Goal: Check status

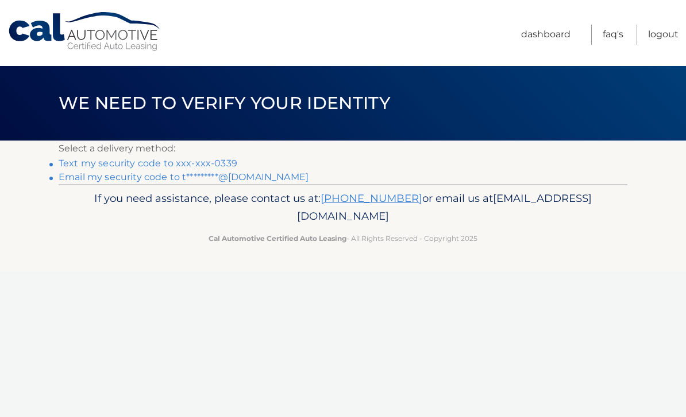
click at [187, 161] on link "Text my security code to xxx-xxx-0339" at bounding box center [148, 163] width 179 height 11
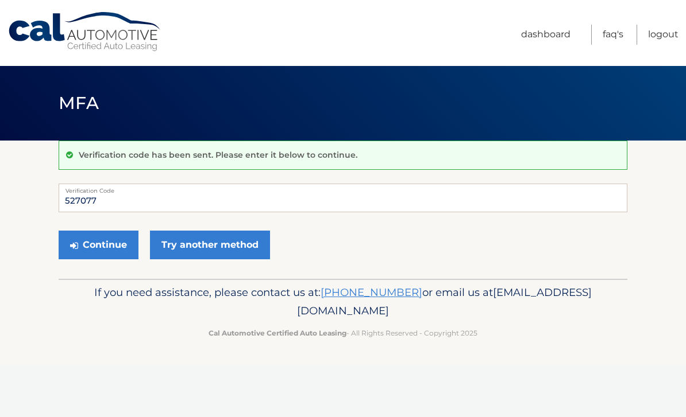
type input "527077"
click at [110, 248] on button "Continue" at bounding box center [99, 245] width 80 height 29
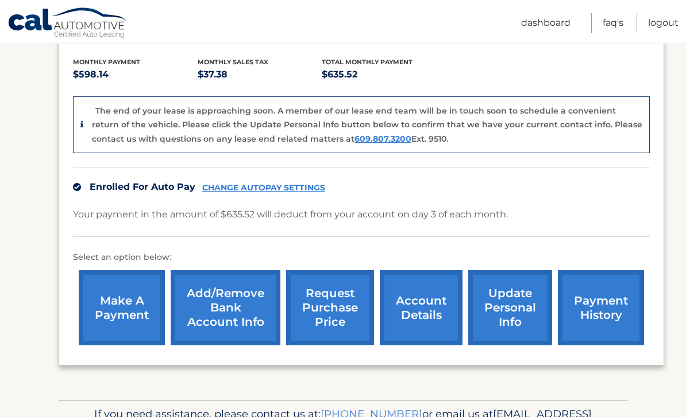
scroll to position [266, 0]
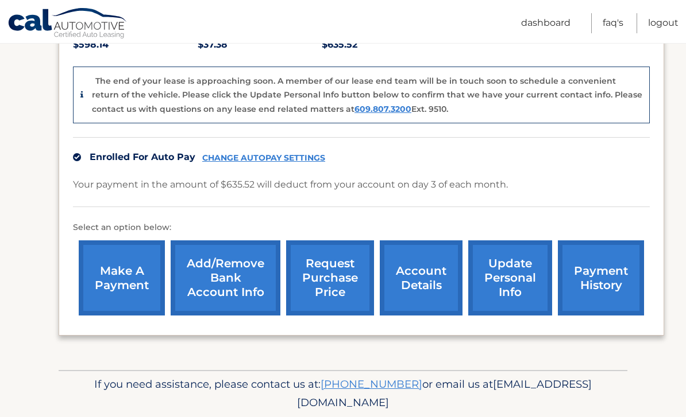
click at [416, 284] on link "account details" at bounding box center [421, 278] width 83 height 75
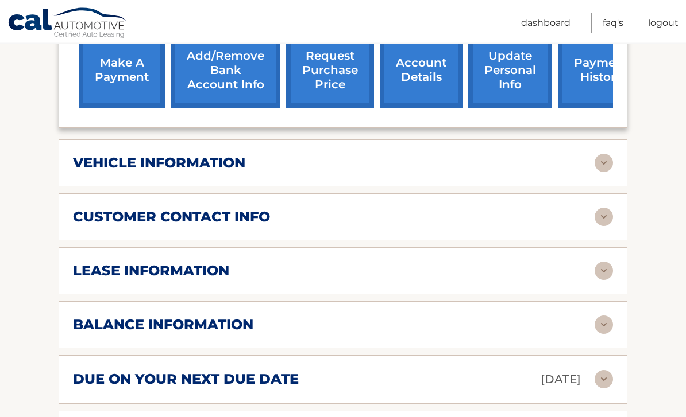
click at [287, 275] on div "lease information" at bounding box center [333, 271] width 521 height 17
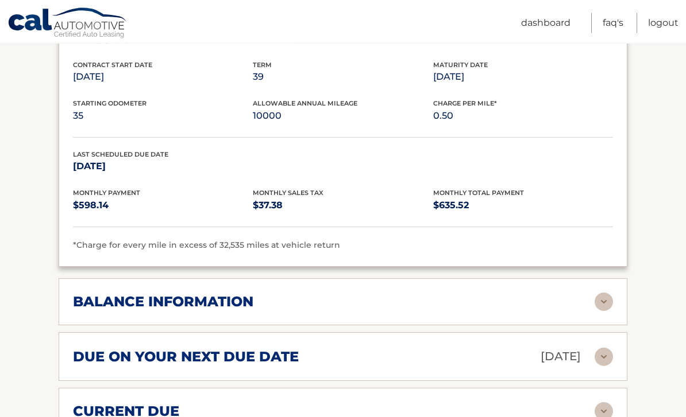
scroll to position [657, 0]
click at [338, 299] on div "balance information" at bounding box center [333, 301] width 521 height 17
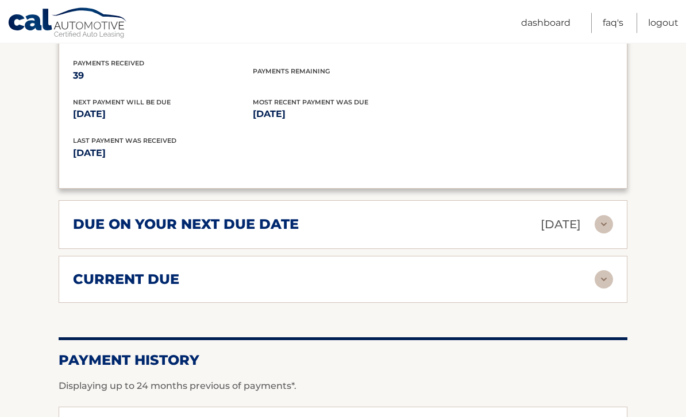
scroll to position [927, 0]
click at [442, 226] on div "due on your next due date Nov 03, 2025" at bounding box center [333, 225] width 521 height 20
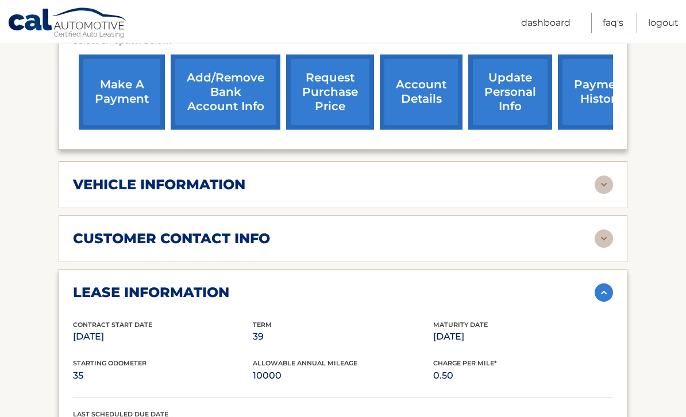
scroll to position [395, 0]
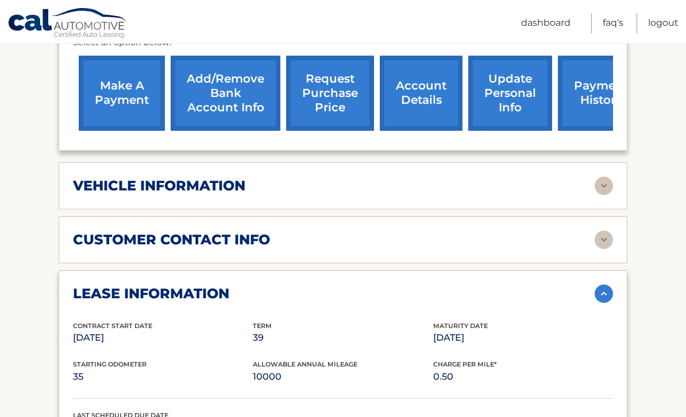
click at [348, 245] on div "customer contact info" at bounding box center [333, 239] width 521 height 17
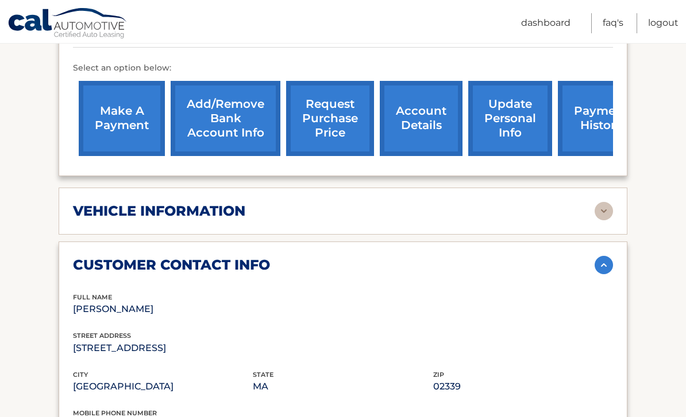
scroll to position [369, 0]
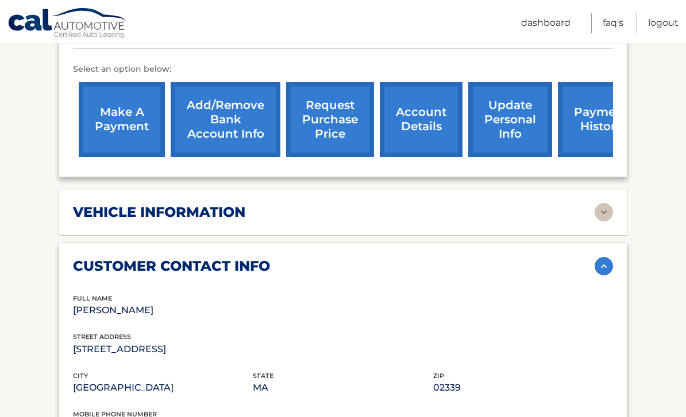
click at [427, 124] on link "account details" at bounding box center [421, 119] width 83 height 75
click at [433, 131] on link "account details" at bounding box center [421, 119] width 83 height 75
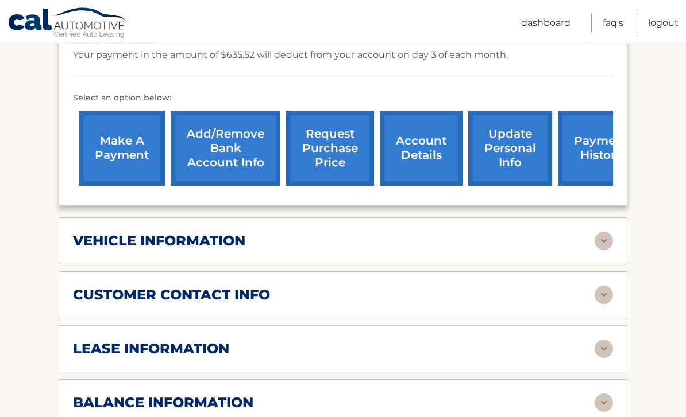
scroll to position [343, 0]
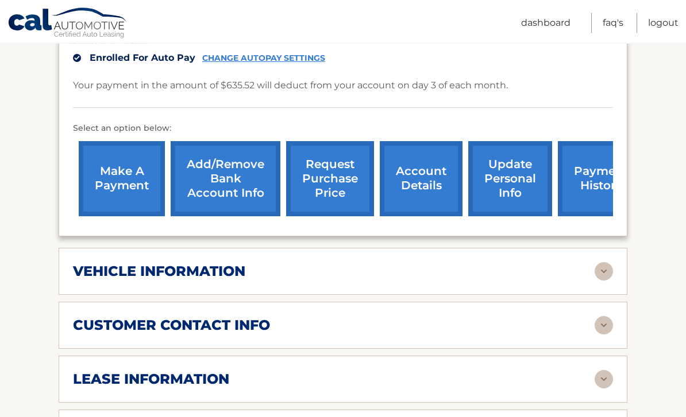
click at [465, 375] on div "lease information" at bounding box center [333, 379] width 521 height 17
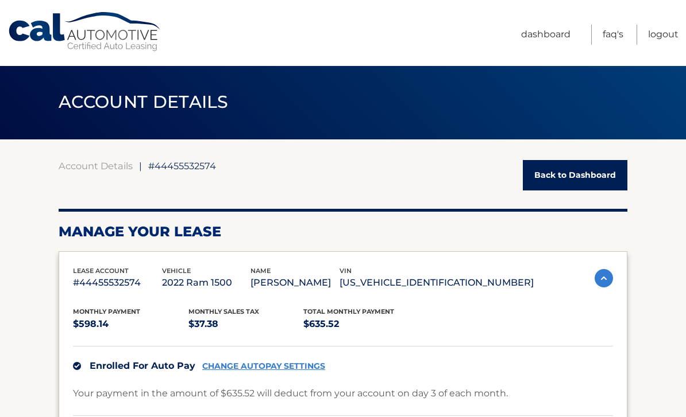
scroll to position [0, 0]
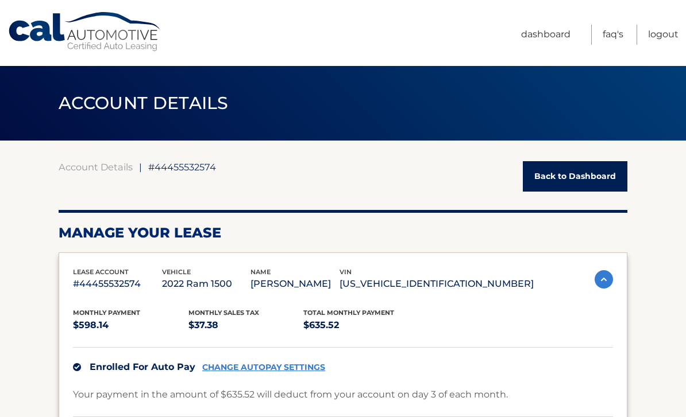
click at [664, 37] on link "Logout" at bounding box center [663, 35] width 30 height 20
